Goal: Task Accomplishment & Management: Use online tool/utility

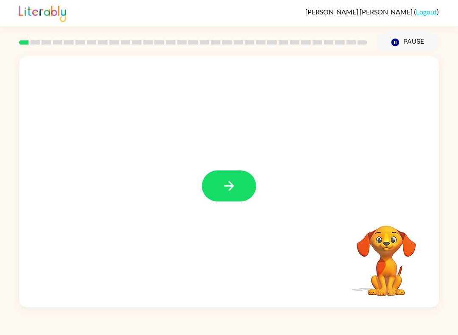
click at [223, 184] on icon "button" at bounding box center [229, 186] width 15 height 15
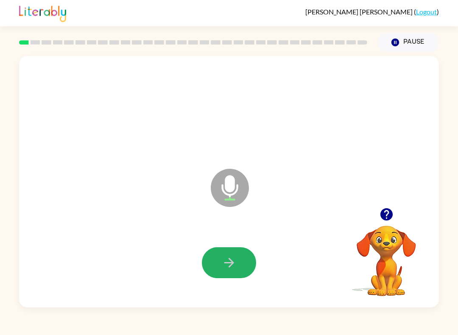
click at [227, 264] on icon "button" at bounding box center [229, 263] width 15 height 15
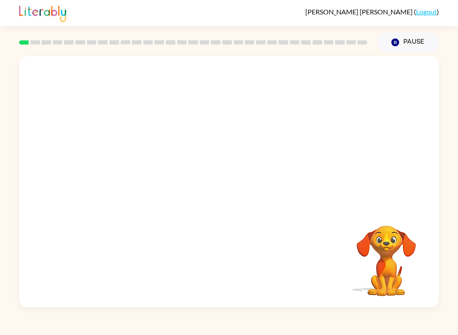
click at [407, 10] on span "[PERSON_NAME]" at bounding box center [360, 12] width 109 height 8
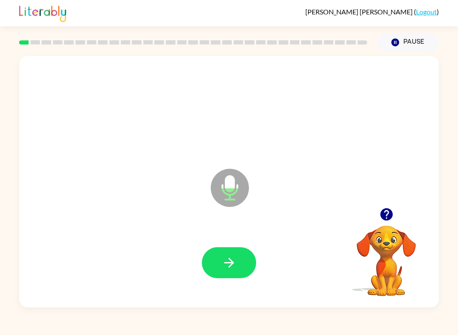
click at [248, 258] on button "button" at bounding box center [229, 262] width 54 height 31
click at [251, 273] on button "button" at bounding box center [229, 262] width 54 height 31
click at [234, 258] on icon "button" at bounding box center [229, 263] width 15 height 15
click at [225, 258] on icon "button" at bounding box center [229, 263] width 15 height 15
click at [227, 285] on div at bounding box center [229, 263] width 403 height 73
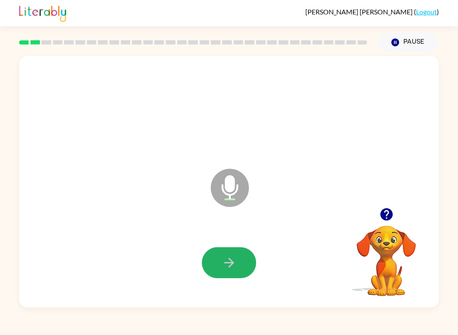
click at [227, 269] on icon "button" at bounding box center [229, 263] width 15 height 15
click at [225, 266] on icon "button" at bounding box center [229, 263] width 15 height 15
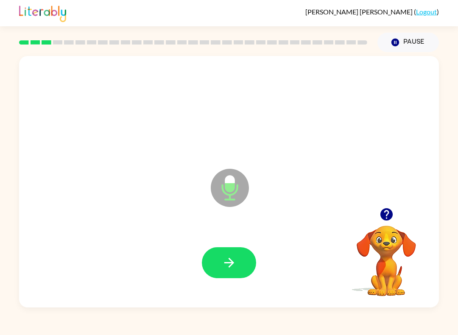
click at [233, 265] on icon "button" at bounding box center [229, 263] width 15 height 15
click at [244, 265] on button "button" at bounding box center [229, 262] width 54 height 31
click at [382, 218] on icon "button" at bounding box center [386, 214] width 12 height 12
click at [225, 267] on icon "button" at bounding box center [229, 263] width 15 height 15
click at [375, 228] on video "Your browser must support playing .mp4 files to use Literably. Please try using…" at bounding box center [386, 255] width 85 height 85
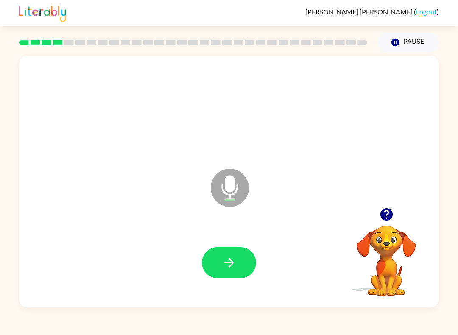
click at [375, 227] on video "Your browser must support playing .mp4 files to use Literably. Please try using…" at bounding box center [386, 255] width 85 height 85
click at [385, 217] on icon "button" at bounding box center [386, 214] width 12 height 12
click at [230, 260] on icon "button" at bounding box center [229, 263] width 10 height 10
click at [236, 259] on icon "button" at bounding box center [229, 263] width 15 height 15
click at [392, 214] on icon "button" at bounding box center [386, 214] width 12 height 12
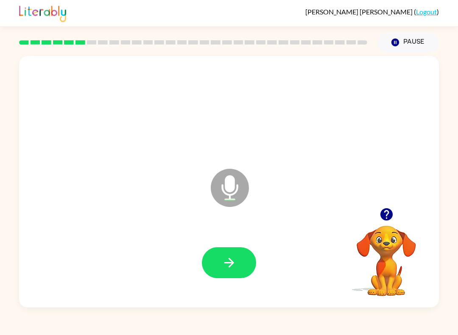
click at [388, 218] on icon "button" at bounding box center [386, 214] width 12 height 12
click at [234, 262] on icon "button" at bounding box center [229, 263] width 15 height 15
click at [228, 263] on icon "button" at bounding box center [229, 263] width 15 height 15
click at [230, 274] on button "button" at bounding box center [229, 262] width 54 height 31
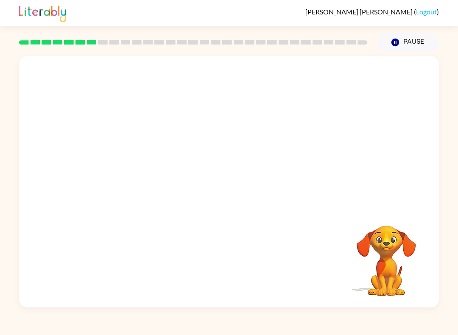
click at [435, 308] on div "[PERSON_NAME] ( Logout ) Pause Pause Your browser must support playing .mp4 fil…" at bounding box center [229, 167] width 458 height 335
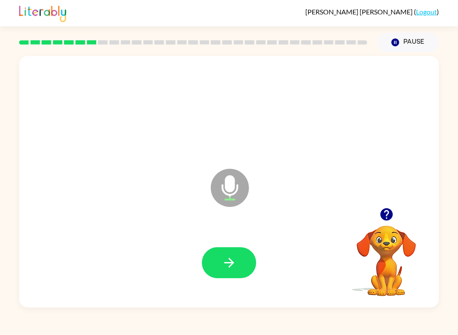
click at [382, 211] on icon "button" at bounding box center [386, 214] width 12 height 12
click at [231, 262] on icon "button" at bounding box center [229, 263] width 10 height 10
click at [381, 214] on icon "button" at bounding box center [386, 214] width 12 height 12
click at [229, 269] on icon "button" at bounding box center [229, 263] width 15 height 15
click at [227, 270] on icon "button" at bounding box center [229, 263] width 15 height 15
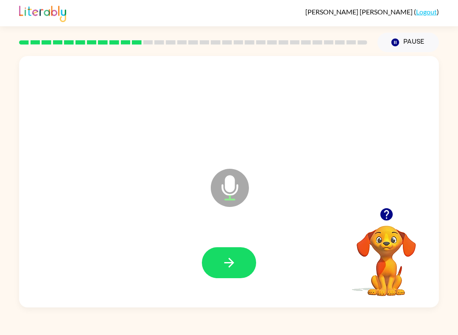
click at [396, 220] on button "button" at bounding box center [387, 215] width 22 height 22
click at [236, 263] on icon "button" at bounding box center [229, 263] width 15 height 15
click at [247, 261] on button "button" at bounding box center [229, 262] width 54 height 31
click at [244, 267] on button "button" at bounding box center [229, 262] width 54 height 31
click at [227, 265] on icon "button" at bounding box center [229, 263] width 15 height 15
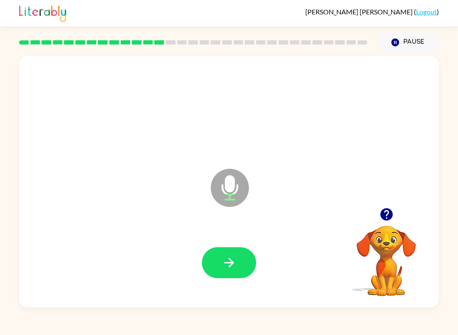
click at [228, 274] on button "button" at bounding box center [229, 262] width 54 height 31
click at [397, 212] on button "button" at bounding box center [387, 215] width 22 height 22
click at [253, 237] on div at bounding box center [229, 263] width 403 height 73
click at [238, 256] on button "button" at bounding box center [229, 262] width 54 height 31
click at [235, 275] on button "button" at bounding box center [229, 262] width 54 height 31
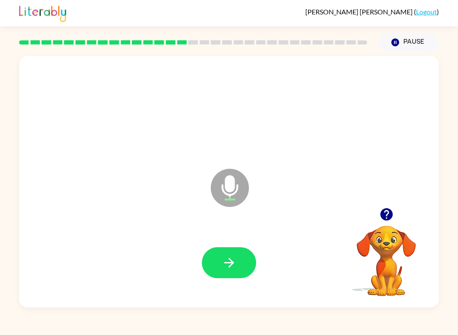
click at [227, 265] on icon "button" at bounding box center [229, 263] width 15 height 15
click at [234, 260] on icon "button" at bounding box center [229, 263] width 15 height 15
click at [238, 256] on button "button" at bounding box center [229, 262] width 54 height 31
click at [230, 265] on icon "button" at bounding box center [229, 263] width 15 height 15
click at [387, 217] on icon "button" at bounding box center [386, 214] width 12 height 12
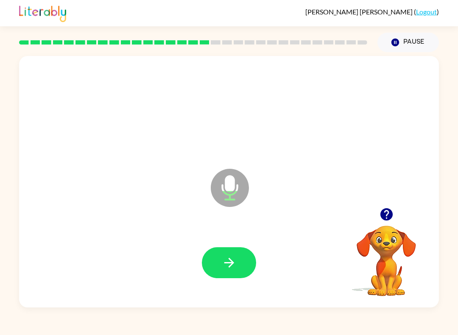
click at [238, 259] on button "button" at bounding box center [229, 262] width 54 height 31
click at [229, 267] on icon "button" at bounding box center [229, 263] width 15 height 15
click at [234, 277] on button "button" at bounding box center [229, 262] width 54 height 31
click at [209, 276] on button "button" at bounding box center [229, 262] width 54 height 31
click at [247, 261] on button "button" at bounding box center [229, 262] width 54 height 31
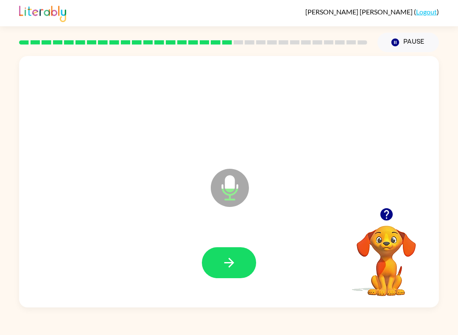
click at [237, 270] on button "button" at bounding box center [229, 262] width 54 height 31
click at [239, 261] on button "button" at bounding box center [229, 262] width 54 height 31
click at [237, 264] on button "button" at bounding box center [229, 262] width 54 height 31
click at [242, 272] on button "button" at bounding box center [229, 262] width 54 height 31
click at [236, 267] on icon "button" at bounding box center [229, 263] width 15 height 15
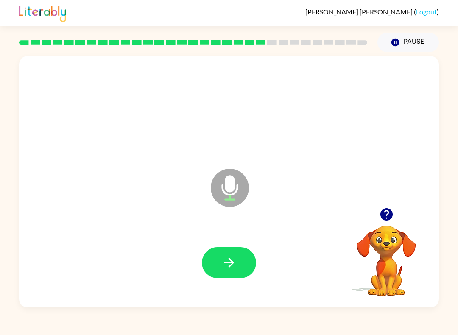
click at [219, 264] on button "button" at bounding box center [229, 262] width 54 height 31
click at [230, 257] on icon "button" at bounding box center [229, 263] width 15 height 15
click at [245, 257] on button "button" at bounding box center [229, 262] width 54 height 31
click at [232, 284] on div at bounding box center [229, 263] width 403 height 73
click at [233, 273] on button "button" at bounding box center [229, 262] width 54 height 31
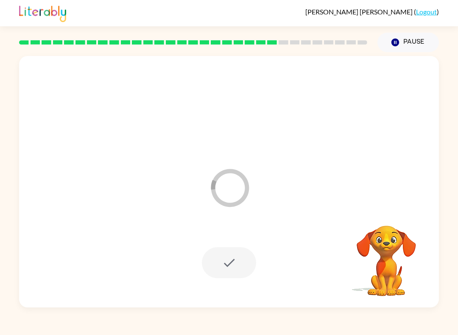
click at [233, 273] on div at bounding box center [229, 262] width 54 height 31
click at [242, 265] on div at bounding box center [229, 262] width 54 height 31
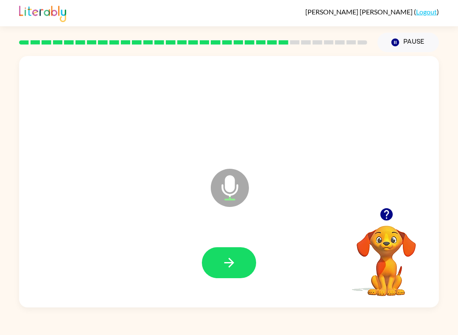
click at [232, 270] on icon "button" at bounding box center [229, 263] width 15 height 15
click at [396, 211] on button "button" at bounding box center [387, 215] width 22 height 22
click at [234, 257] on icon "button" at bounding box center [229, 263] width 15 height 15
click at [225, 263] on icon "button" at bounding box center [229, 263] width 10 height 10
click at [233, 265] on icon "button" at bounding box center [229, 263] width 15 height 15
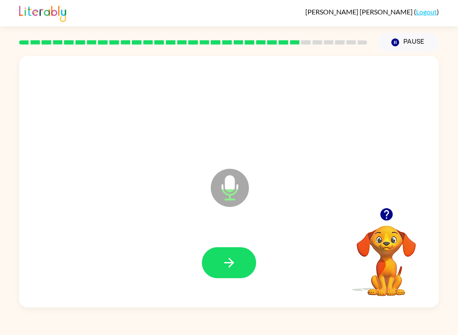
click at [390, 219] on icon "button" at bounding box center [386, 214] width 12 height 12
click at [238, 259] on button "button" at bounding box center [229, 262] width 54 height 31
click at [240, 261] on button "button" at bounding box center [229, 262] width 54 height 31
click at [380, 217] on icon "button" at bounding box center [386, 214] width 15 height 15
click at [238, 259] on button "button" at bounding box center [229, 262] width 54 height 31
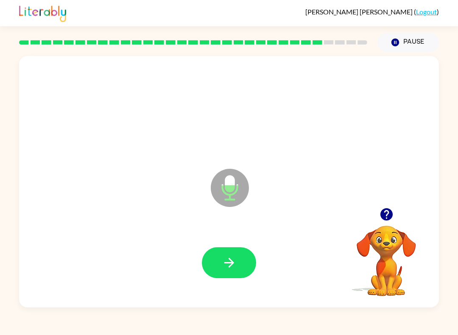
click at [233, 270] on icon "button" at bounding box center [229, 263] width 15 height 15
click at [382, 217] on icon "button" at bounding box center [386, 214] width 12 height 12
click at [226, 258] on icon "button" at bounding box center [229, 263] width 15 height 15
click at [239, 239] on div at bounding box center [229, 263] width 403 height 73
click at [255, 253] on div at bounding box center [229, 262] width 54 height 31
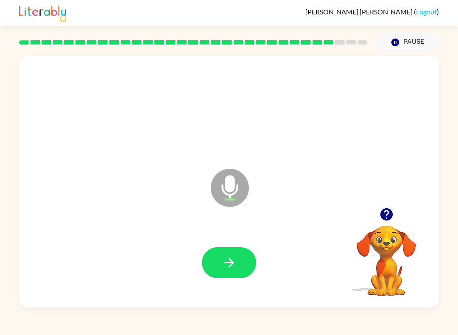
click at [233, 269] on icon "button" at bounding box center [229, 263] width 15 height 15
click at [221, 258] on button "button" at bounding box center [229, 262] width 54 height 31
click at [223, 272] on button "button" at bounding box center [229, 262] width 54 height 31
click at [232, 260] on icon "button" at bounding box center [229, 263] width 15 height 15
click at [239, 259] on button "button" at bounding box center [229, 262] width 54 height 31
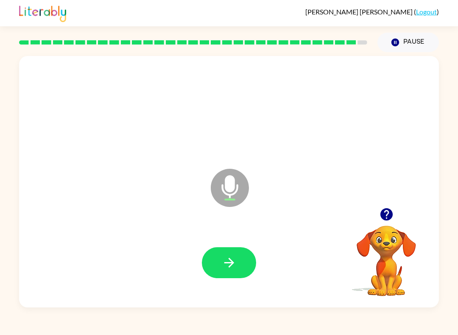
click at [222, 258] on icon "button" at bounding box center [229, 263] width 15 height 15
